Goal: Complete application form

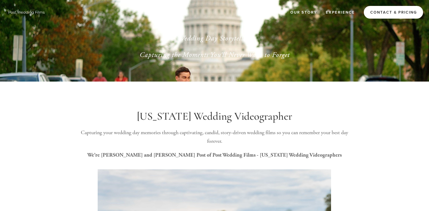
click at [384, 17] on link "Contact & Pricing" at bounding box center [393, 12] width 59 height 13
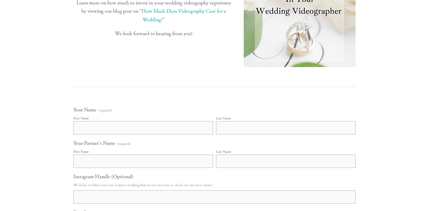
scroll to position [306, 0]
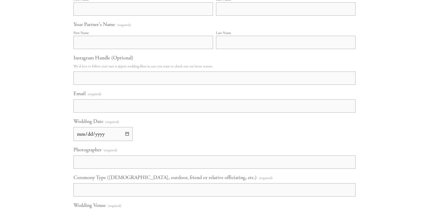
click at [178, 16] on input "First Name" at bounding box center [143, 8] width 140 height 13
type input "[PERSON_NAME]"
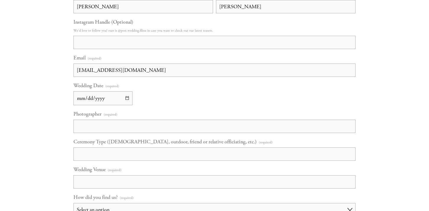
scroll to position [345, 0]
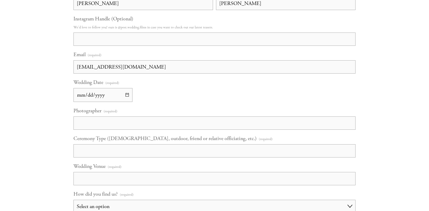
type input "[EMAIL_ADDRESS][DOMAIN_NAME]"
click at [129, 102] on input "Wedding Date (required)" at bounding box center [102, 95] width 59 height 14
type input "[DATE]"
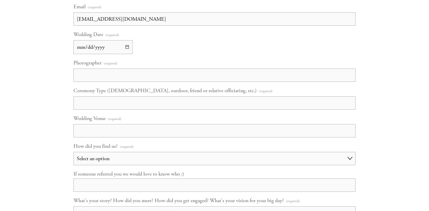
scroll to position [402, 0]
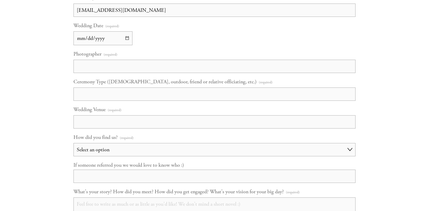
click at [132, 73] on input "Photographer (required)" at bounding box center [214, 66] width 282 height 13
type input "[PERSON_NAME]"
click at [138, 101] on input "Ceremony Type ([DEMOGRAPHIC_DATA], outdoor, friend or relative officiating, etc…" at bounding box center [214, 93] width 282 height 13
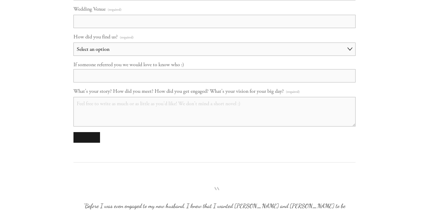
scroll to position [502, 0]
type input "Relative officiating"
click at [145, 28] on input "Wedding Venue (required)" at bounding box center [214, 21] width 282 height 13
click at [129, 28] on input "Wedding Venue (required)" at bounding box center [214, 21] width 282 height 13
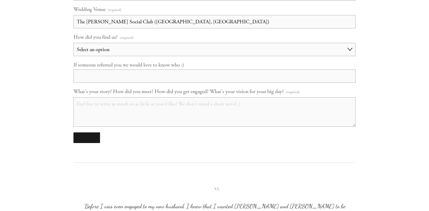
type input "The [PERSON_NAME] Social Club ([GEOGRAPHIC_DATA], [GEOGRAPHIC_DATA])"
click at [153, 56] on select "Select an option Choose an answer Referral Instagram Google Facebook YouTube Ot…" at bounding box center [214, 49] width 282 height 13
select select "Other"
click at [73, 56] on select "Select an option Choose an answer Referral Instagram Google Facebook YouTube Ot…" at bounding box center [214, 49] width 282 height 13
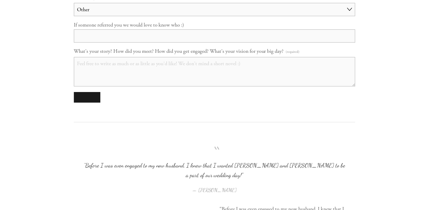
scroll to position [542, 0]
click at [193, 86] on textarea "What's your story? How did you meet? How did you get engaged? What's your visio…" at bounding box center [214, 70] width 282 height 29
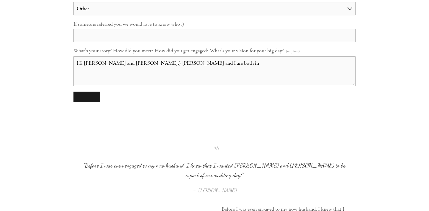
drag, startPoint x: 186, startPoint y: 143, endPoint x: 151, endPoint y: 140, distance: 34.6
click at [151, 86] on textarea "Hi [PERSON_NAME] and [PERSON_NAME]:) [PERSON_NAME] and I are both in" at bounding box center [214, 70] width 282 height 29
drag, startPoint x: 186, startPoint y: 140, endPoint x: 269, endPoint y: 142, distance: 83.2
click at [269, 86] on textarea "Hi [PERSON_NAME] and [PERSON_NAME]:) [PERSON_NAME] and I met in [GEOGRAPHIC_DAT…" at bounding box center [214, 70] width 282 height 29
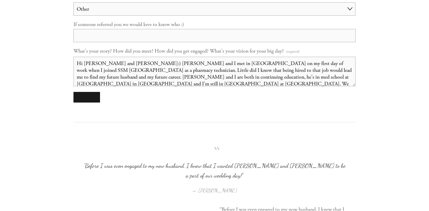
scroll to position [1, 0]
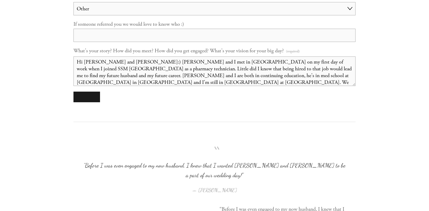
click at [199, 86] on textarea "Hi [PERSON_NAME] and [PERSON_NAME]:) [PERSON_NAME] and I met in [GEOGRAPHIC_DAT…" at bounding box center [214, 70] width 282 height 29
click at [304, 86] on textarea "Hi [PERSON_NAME] and [PERSON_NAME]:) [PERSON_NAME] and I met in [GEOGRAPHIC_DAT…" at bounding box center [214, 70] width 282 height 29
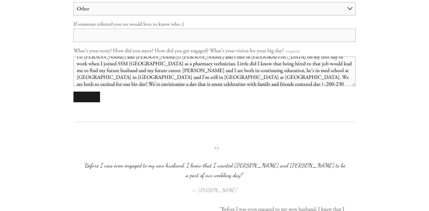
scroll to position [11, 0]
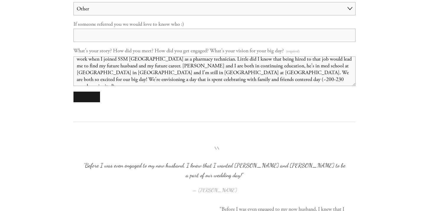
drag, startPoint x: 306, startPoint y: 158, endPoint x: 332, endPoint y: 149, distance: 27.6
click at [332, 86] on textarea "Hi [PERSON_NAME] and [PERSON_NAME]:) [PERSON_NAME] and I met in [GEOGRAPHIC_DAT…" at bounding box center [214, 70] width 282 height 29
click at [277, 86] on textarea "Hi [PERSON_NAME] and [PERSON_NAME]:) [PERSON_NAME] and I met in [GEOGRAPHIC_DAT…" at bounding box center [214, 70] width 282 height 29
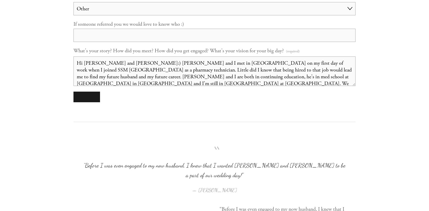
scroll to position [24, 0]
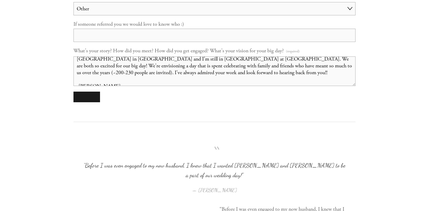
click at [347, 86] on textarea "Hi [PERSON_NAME] and [PERSON_NAME]:) [PERSON_NAME] and I met in [GEOGRAPHIC_DAT…" at bounding box center [214, 70] width 282 height 29
type textarea "Hi [PERSON_NAME] and [PERSON_NAME]:) [PERSON_NAME] and I met in [GEOGRAPHIC_DAT…"
click at [190, 102] on div at bounding box center [214, 96] width 282 height 11
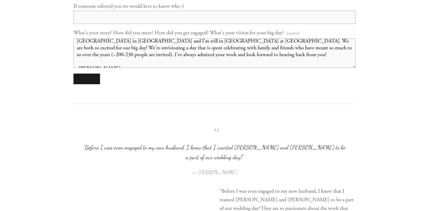
scroll to position [600, 0]
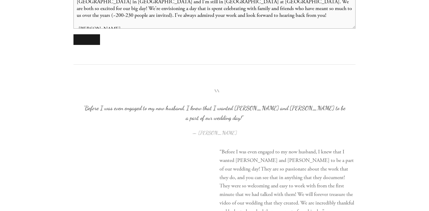
click at [168, 29] on textarea "Hi [PERSON_NAME] and [PERSON_NAME]:) [PERSON_NAME] and I met in [GEOGRAPHIC_DAT…" at bounding box center [214, 13] width 282 height 29
click at [160, 29] on textarea "Hi [PERSON_NAME] and [PERSON_NAME]:) [PERSON_NAME] and I met in [GEOGRAPHIC_DAT…" at bounding box center [214, 13] width 282 height 29
click at [88, 45] on button "submit" at bounding box center [86, 39] width 27 height 11
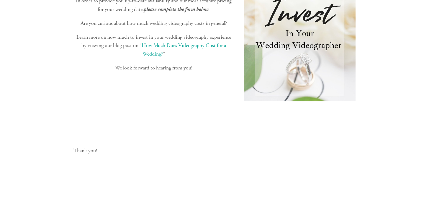
scroll to position [155, 0]
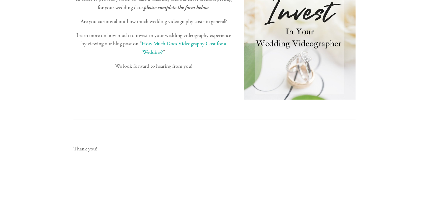
click at [159, 55] on link "How Much Does Videography Cost for a Wedding?" at bounding box center [185, 47] width 86 height 15
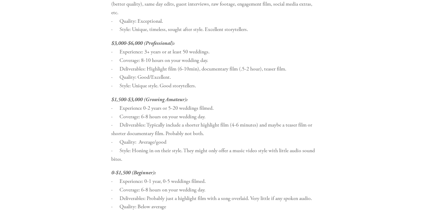
scroll to position [815, 0]
